Goal: Use online tool/utility: Utilize a website feature to perform a specific function

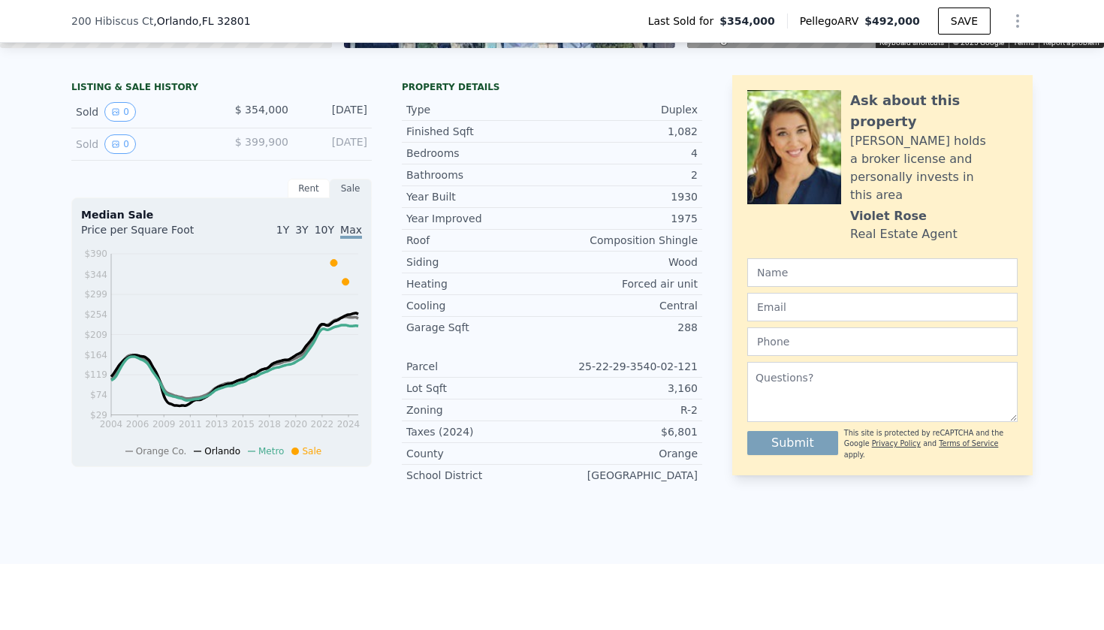
scroll to position [328, 0]
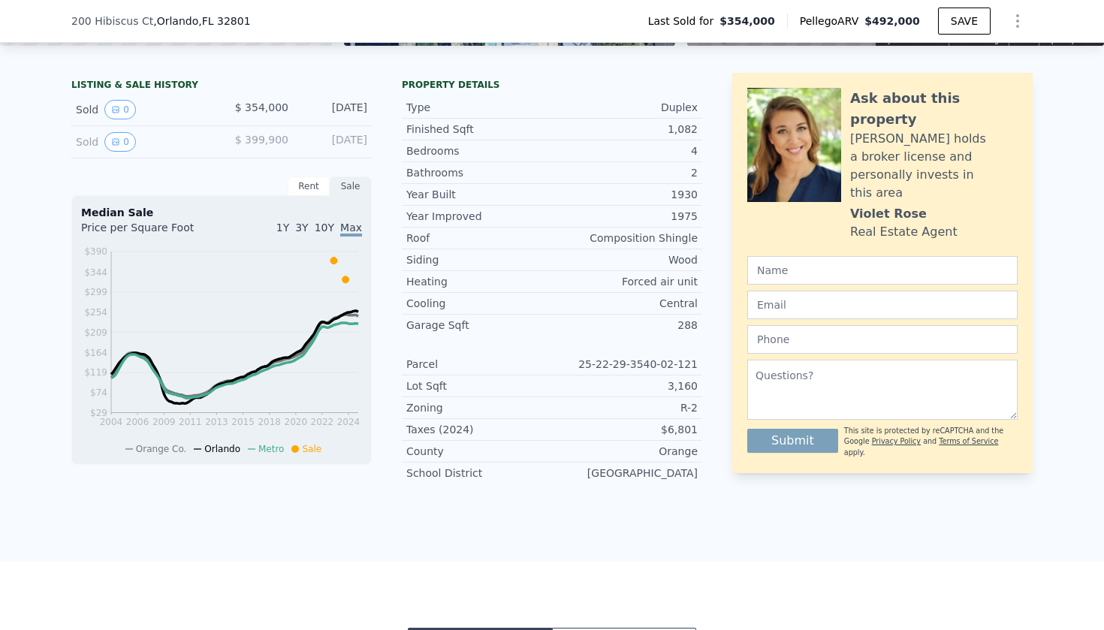
click at [313, 182] on div "Rent" at bounding box center [309, 187] width 42 height 20
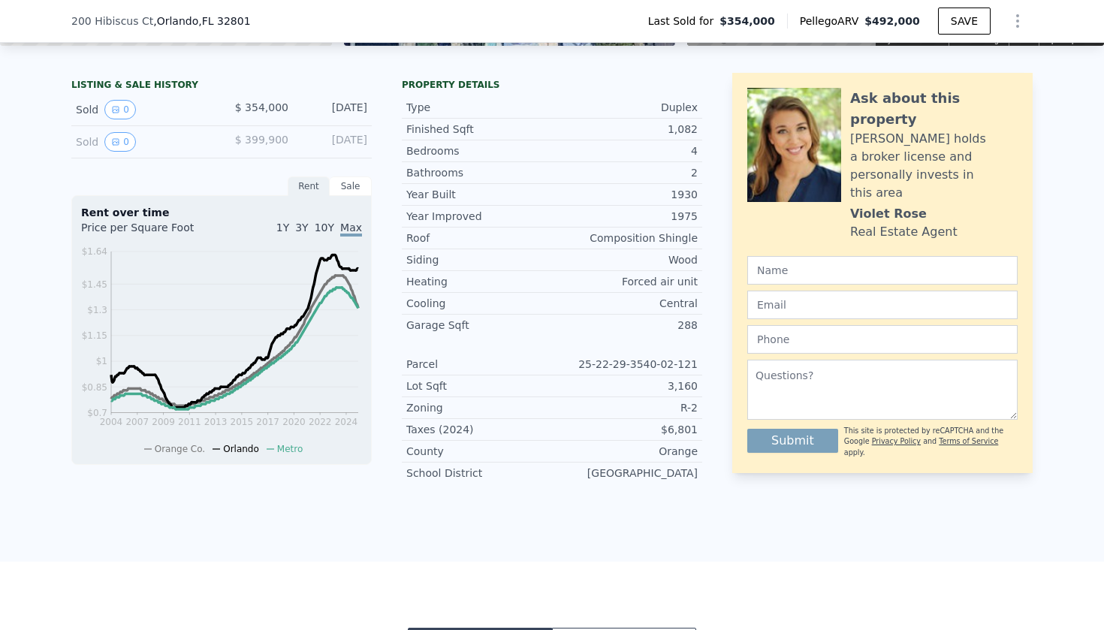
click at [342, 185] on div "Sale" at bounding box center [351, 187] width 42 height 20
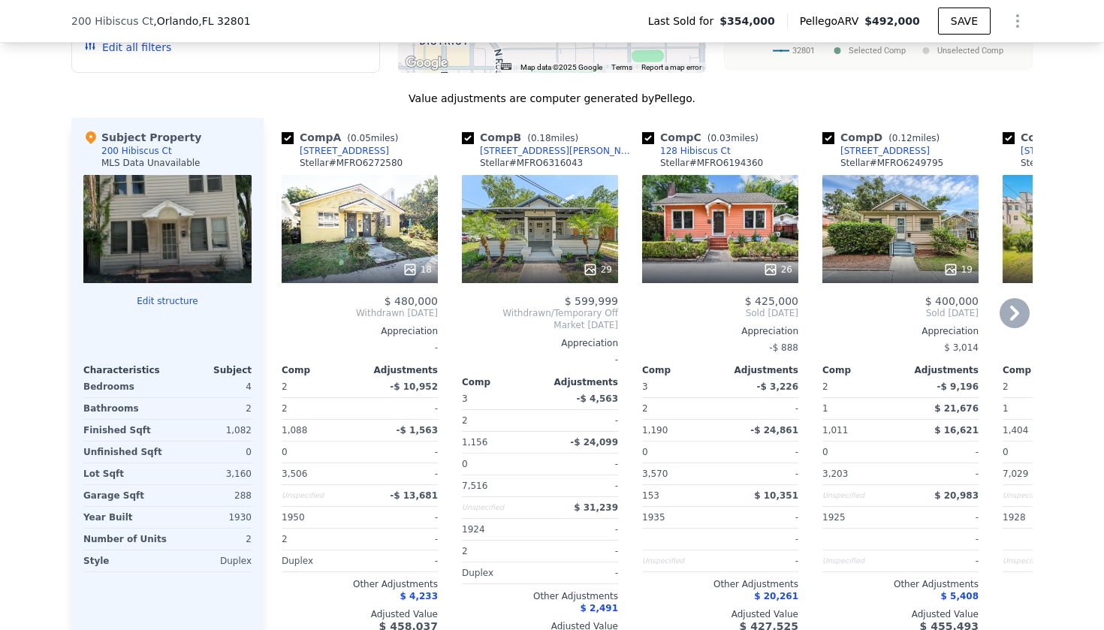
scroll to position [1207, 0]
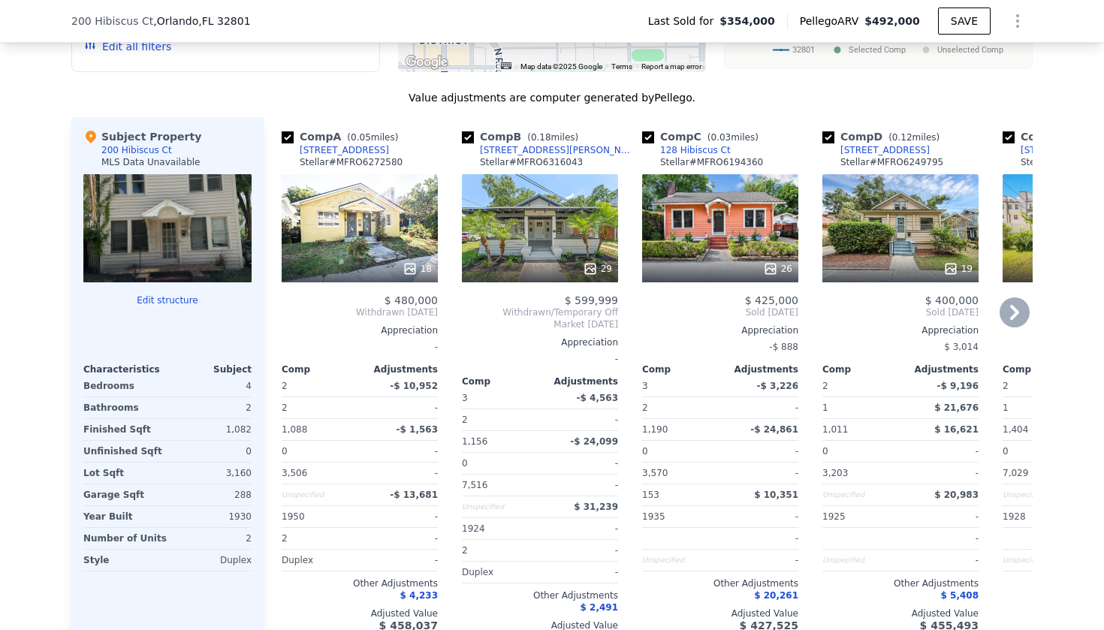
click at [1018, 308] on icon at bounding box center [1015, 313] width 30 height 30
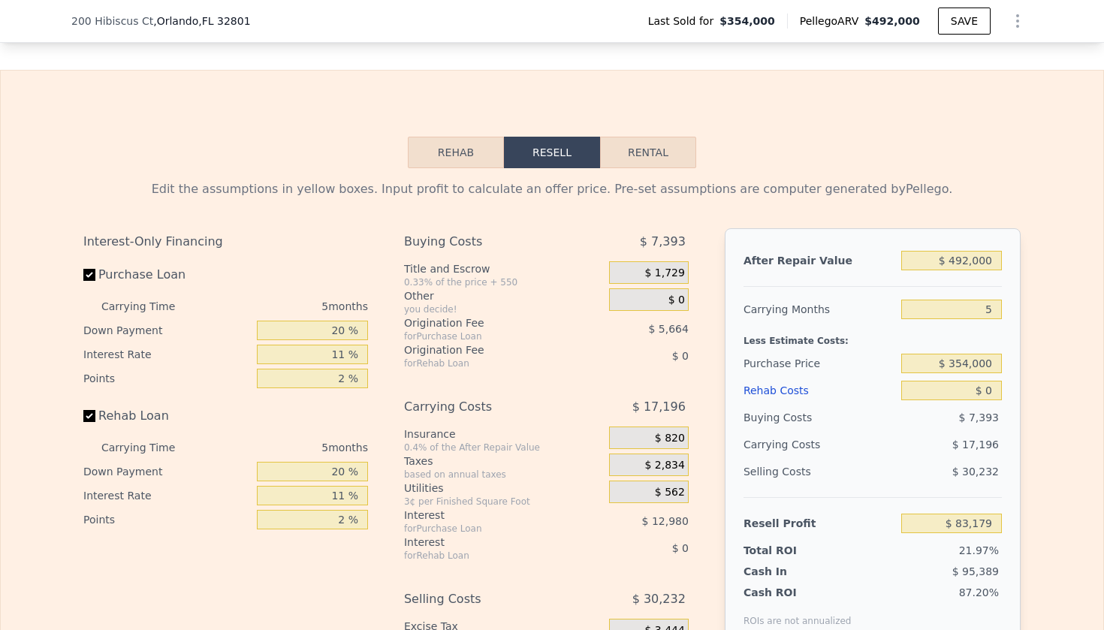
scroll to position [1884, 0]
click at [461, 156] on button "Rehab" at bounding box center [456, 154] width 96 height 32
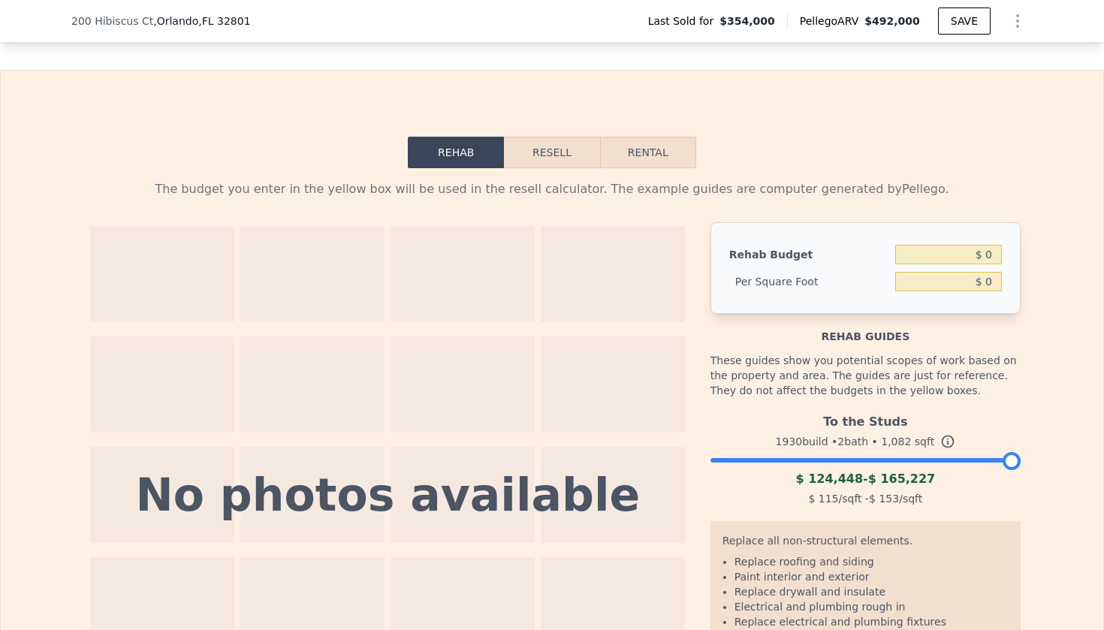
scroll to position [1877, 0]
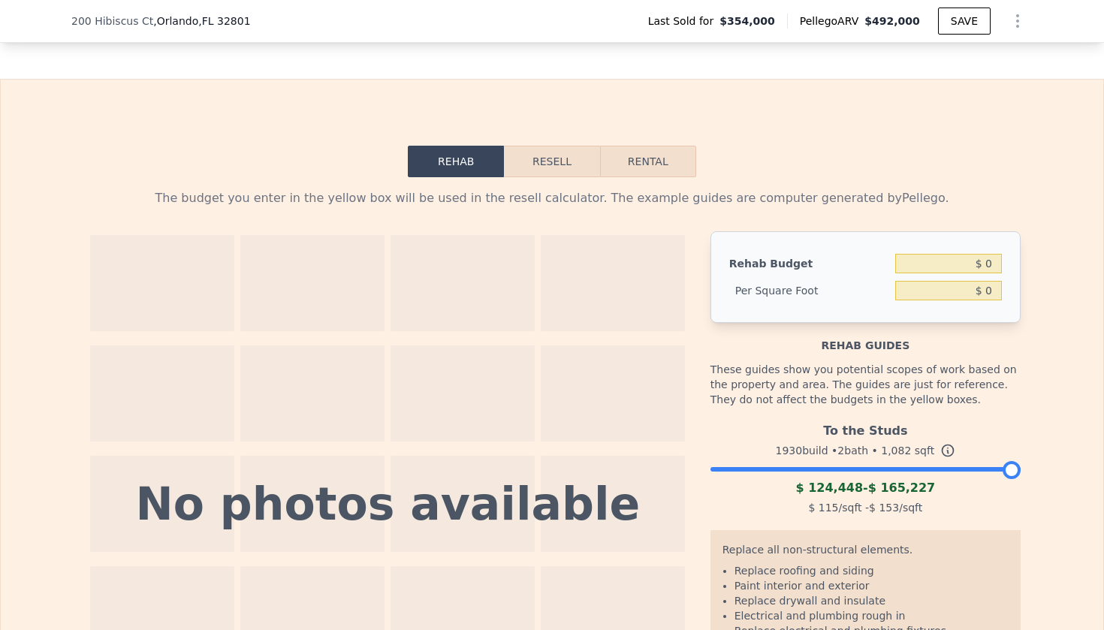
click at [565, 168] on button "Resell" at bounding box center [551, 162] width 95 height 32
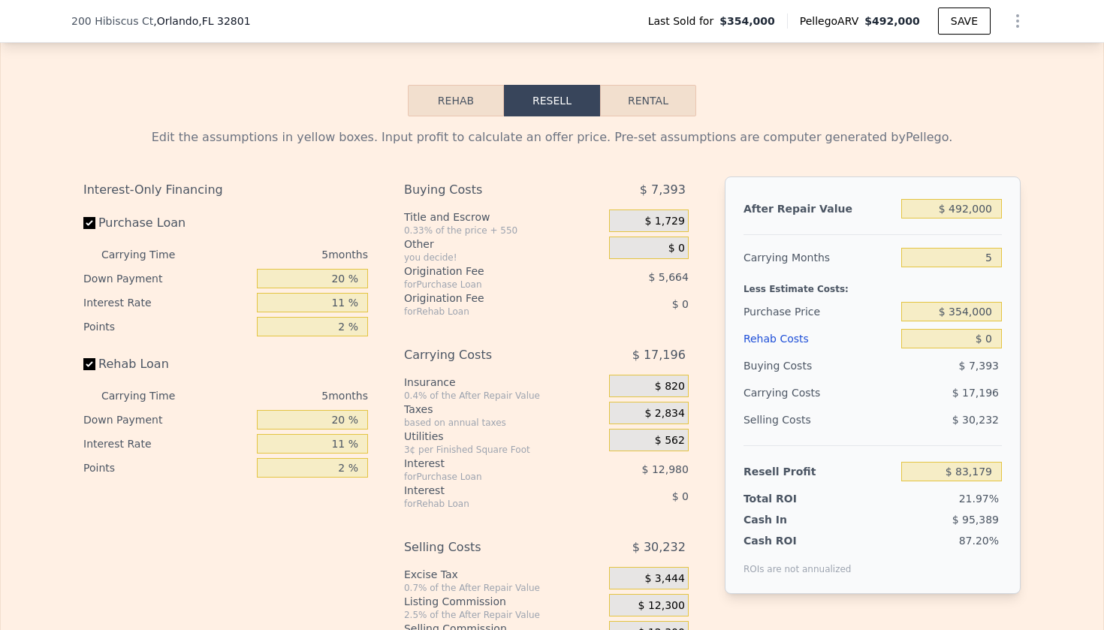
scroll to position [1940, 0]
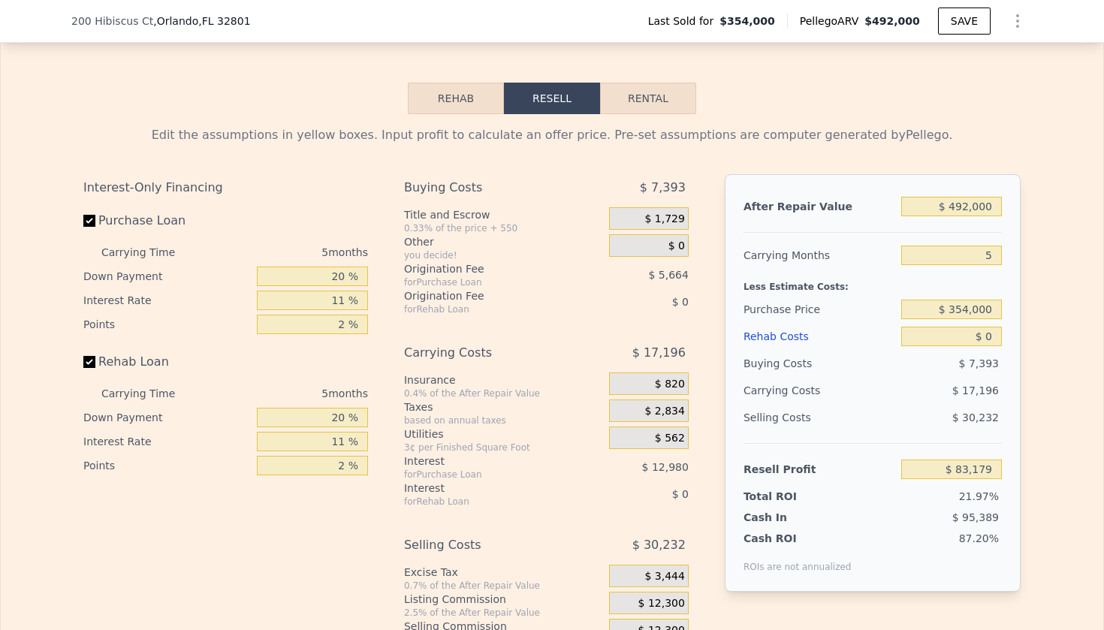
click at [662, 101] on button "Rental" at bounding box center [648, 99] width 96 height 32
select select "30"
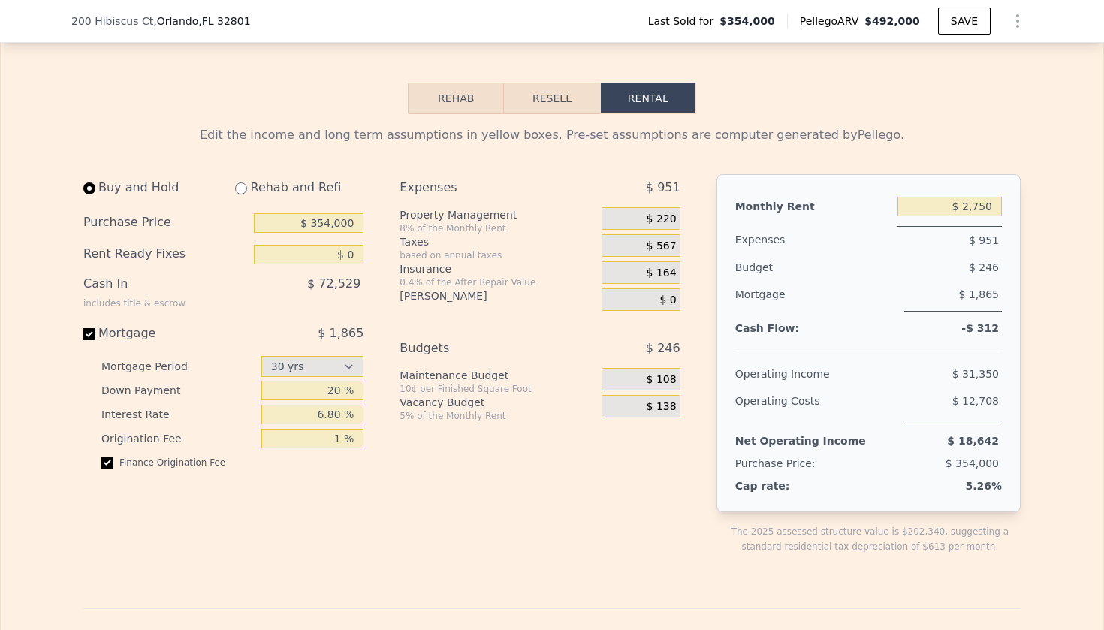
click at [257, 189] on div "Rehab and Refi" at bounding box center [293, 187] width 140 height 27
click at [243, 193] on input "radio" at bounding box center [241, 189] width 12 height 12
radio input "true"
select select "30"
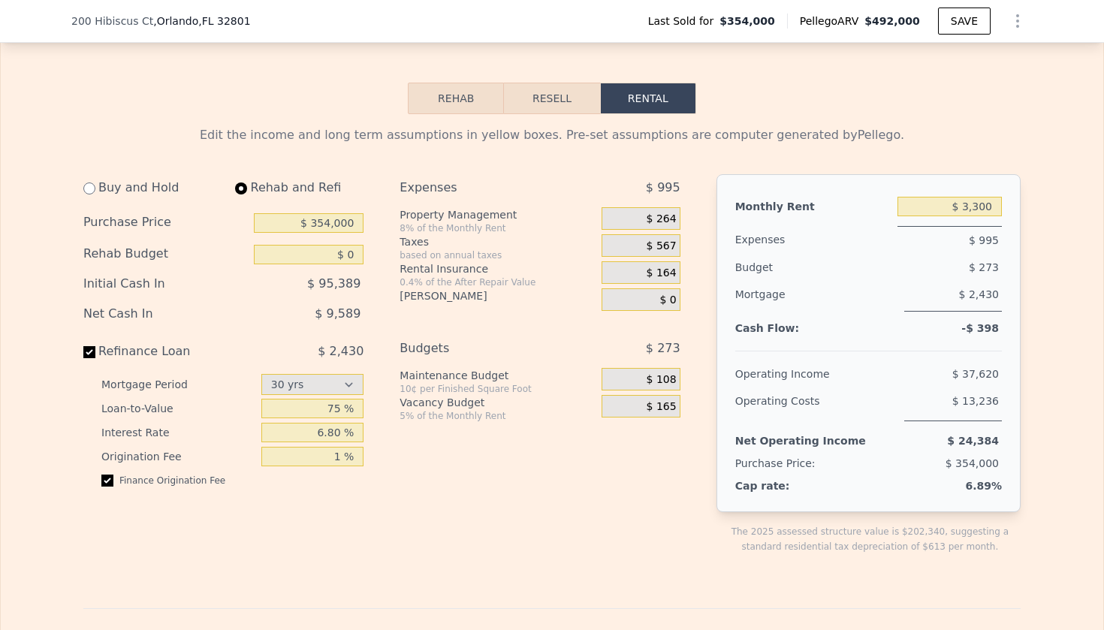
type input "$ 3,300"
click at [575, 107] on button "Resell" at bounding box center [551, 99] width 95 height 32
